Goal: Task Accomplishment & Management: Complete application form

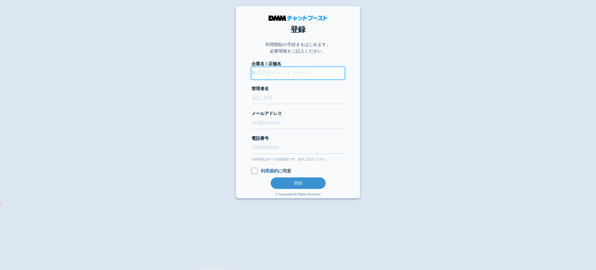
click at [295, 73] on input "企業名 / 店舗名" at bounding box center [297, 73] width 93 height 12
type input "ShopifyストアDEMO"
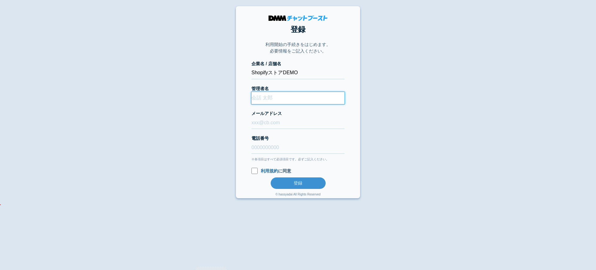
click at [295, 98] on input "管理者名" at bounding box center [297, 98] width 93 height 12
type input "管理者"
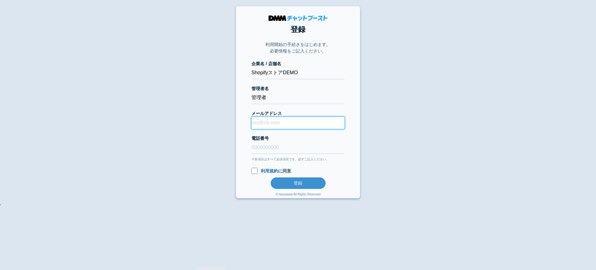
click at [276, 128] on input "メールアドレス" at bounding box center [297, 123] width 93 height 12
type input "[EMAIL_ADDRESS][DOMAIN_NAME]"
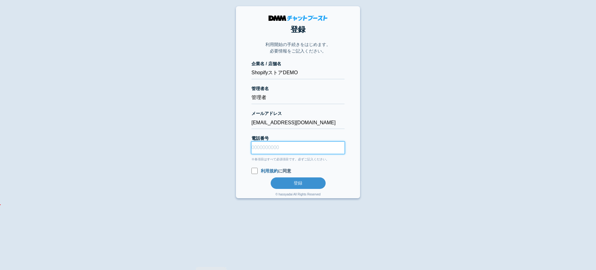
click at [277, 149] on input "電話番号" at bounding box center [297, 148] width 93 height 12
type input "08078051047"
click at [255, 167] on form "企業名 / 店舗名 ShopifyストアDEMO 管理者名 管理者 メール[PERSON_NAME] [PERSON_NAME][EMAIL_ADDRESS]…" at bounding box center [297, 125] width 93 height 128
click at [256, 170] on input "利用規約 に同意" at bounding box center [254, 171] width 6 height 6
checkbox input "true"
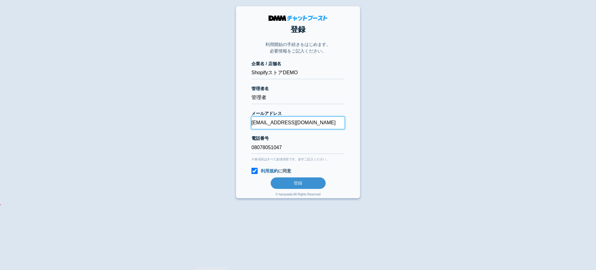
click at [291, 122] on input "[EMAIL_ADDRESS][DOMAIN_NAME]" at bounding box center [297, 123] width 93 height 12
type input "[EMAIL_ADDRESS][DOMAIN_NAME]"
click at [295, 182] on button "登録" at bounding box center [298, 182] width 55 height 11
